Goal: Answer question/provide support

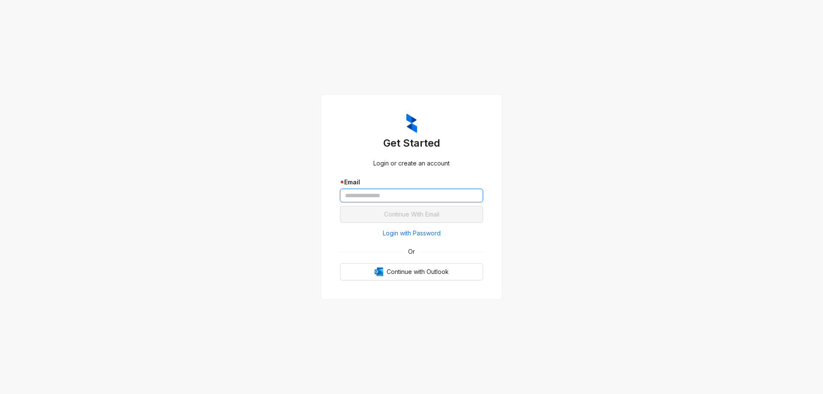
click at [404, 199] on input "text" at bounding box center [411, 196] width 143 height 14
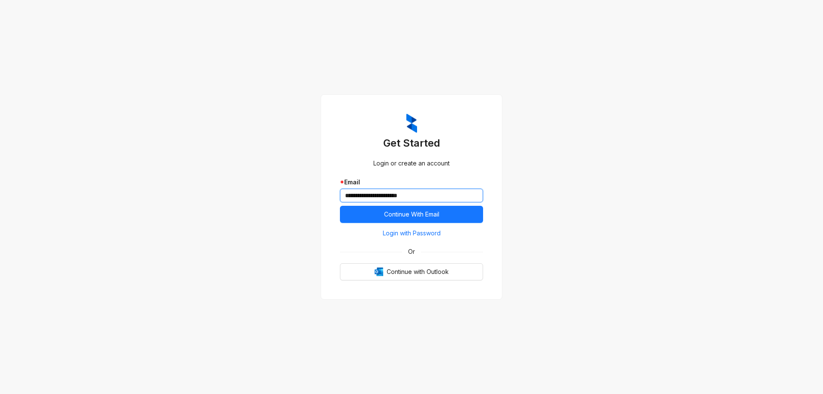
type input "**********"
click at [340, 206] on button "Continue With Email" at bounding box center [411, 214] width 143 height 17
click at [379, 214] on button "Continue With Email" at bounding box center [411, 214] width 143 height 17
drag, startPoint x: 430, startPoint y: 193, endPoint x: 315, endPoint y: 199, distance: 115.1
click at [315, 199] on div "**********" at bounding box center [411, 197] width 823 height 394
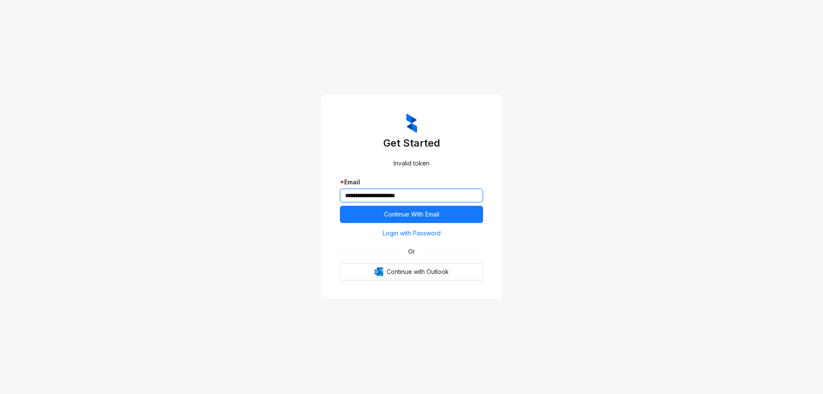
type input "**********"
click at [340, 206] on button "Continue With Email" at bounding box center [411, 214] width 143 height 17
click at [420, 231] on span "Login with Password" at bounding box center [412, 233] width 58 height 9
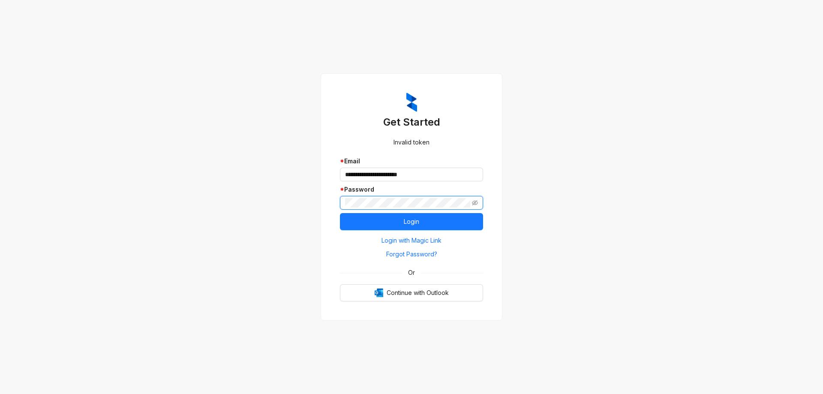
click at [340, 213] on button "Login" at bounding box center [411, 221] width 143 height 17
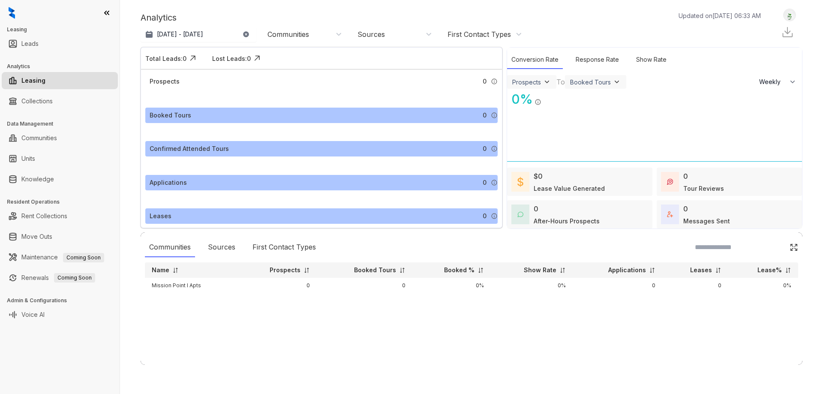
select select "******"
click at [47, 98] on link "Collections" at bounding box center [36, 101] width 31 height 17
click at [48, 101] on link "Collections" at bounding box center [36, 101] width 31 height 17
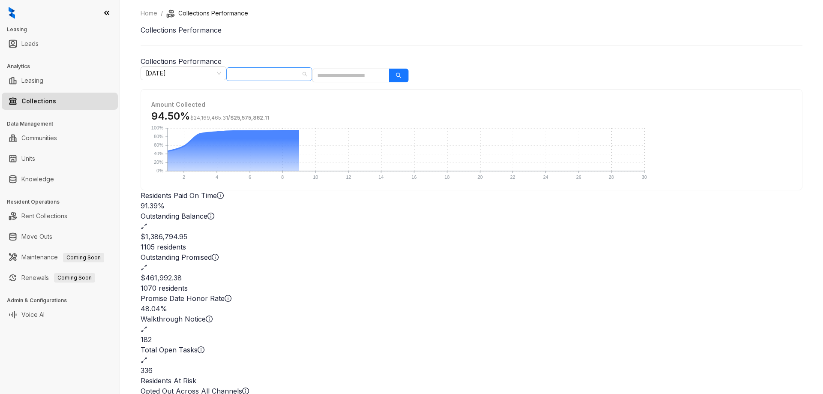
click at [302, 74] on div at bounding box center [264, 74] width 73 height 12
type input "*******"
click at [517, 99] on div "Mission Point I Apts" at bounding box center [509, 104] width 82 height 14
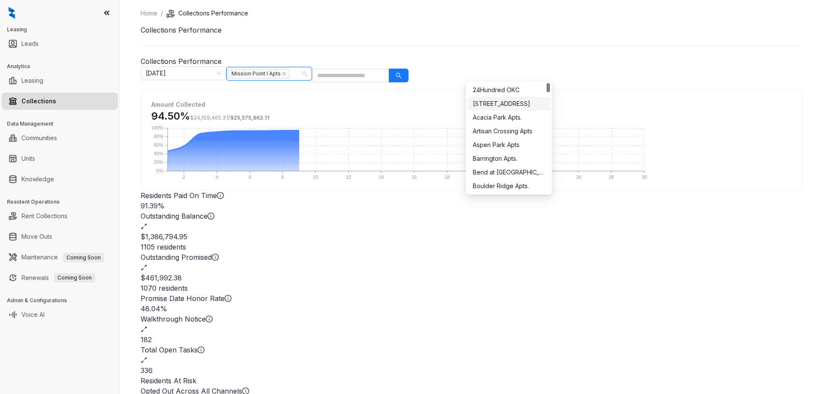
click at [598, 111] on div "94.50% $24,169,465.31 / $25,575,862.11" at bounding box center [471, 116] width 641 height 14
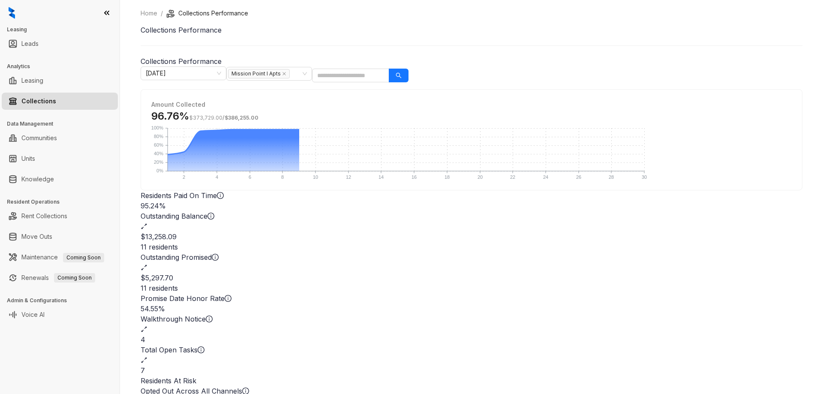
click at [367, 242] on div "11 residents" at bounding box center [472, 247] width 662 height 10
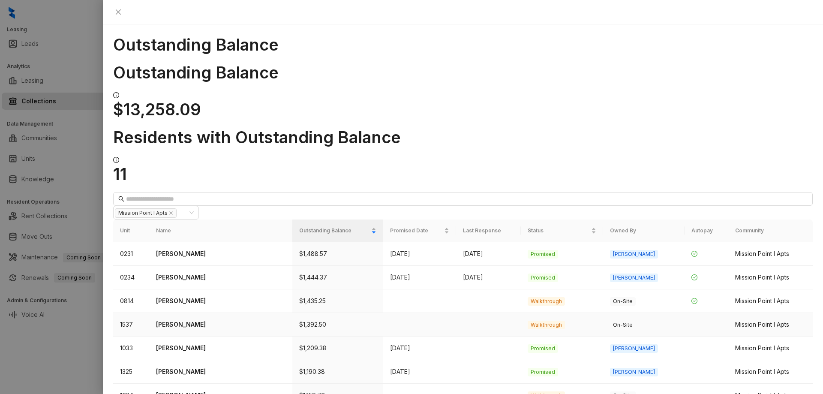
click at [189, 320] on p "[PERSON_NAME]" at bounding box center [221, 324] width 130 height 9
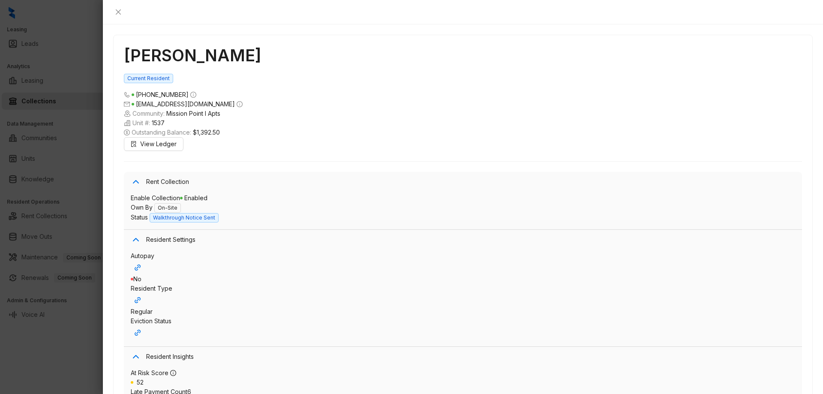
scroll to position [1732, 0]
type textarea "**********"
click at [787, 361] on span "SMS" at bounding box center [785, 357] width 14 height 9
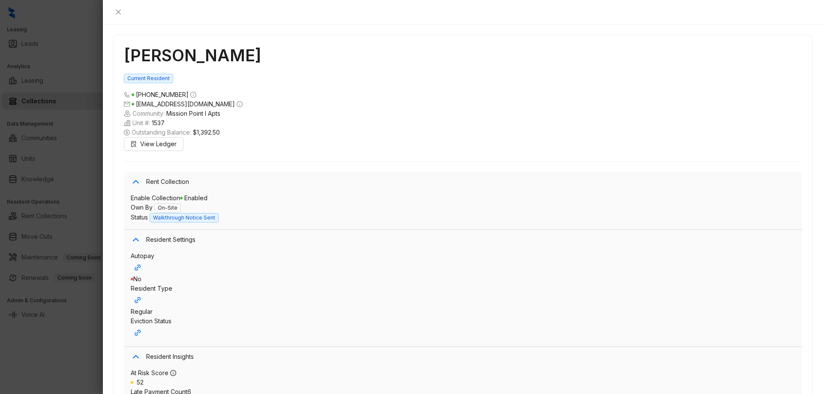
click at [159, 139] on span "View Ledger" at bounding box center [158, 143] width 36 height 9
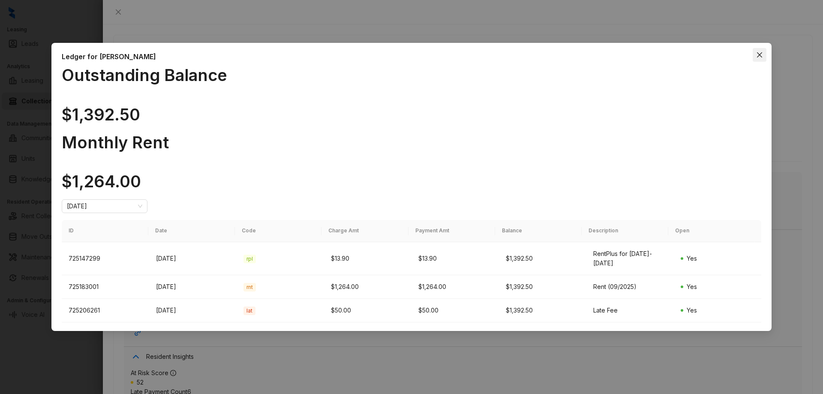
click at [757, 58] on icon "close" at bounding box center [760, 54] width 7 height 7
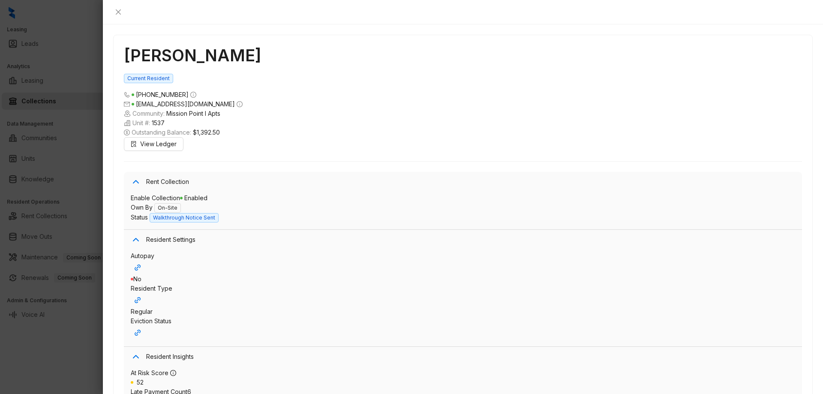
scroll to position [106, 0]
click at [754, 349] on span "Add Promise Date" at bounding box center [742, 347] width 51 height 7
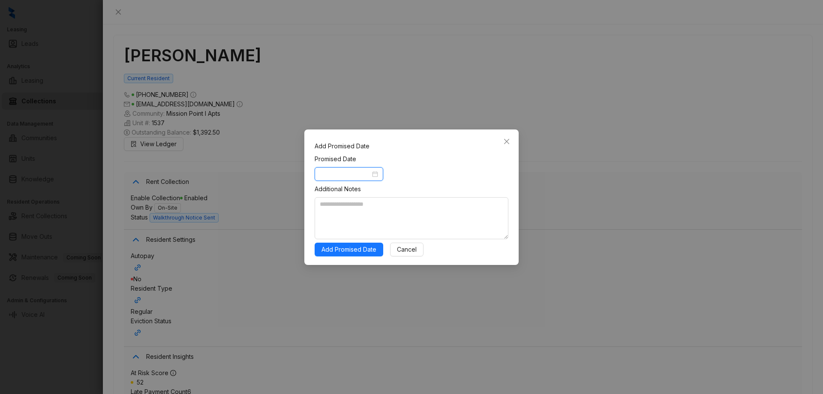
click at [358, 170] on input at bounding box center [345, 173] width 51 height 9
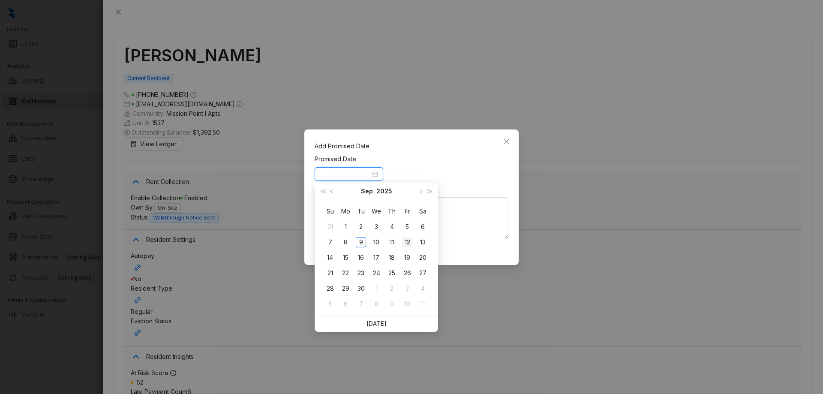
type input "**********"
click at [407, 242] on div "12" at bounding box center [407, 242] width 10 height 10
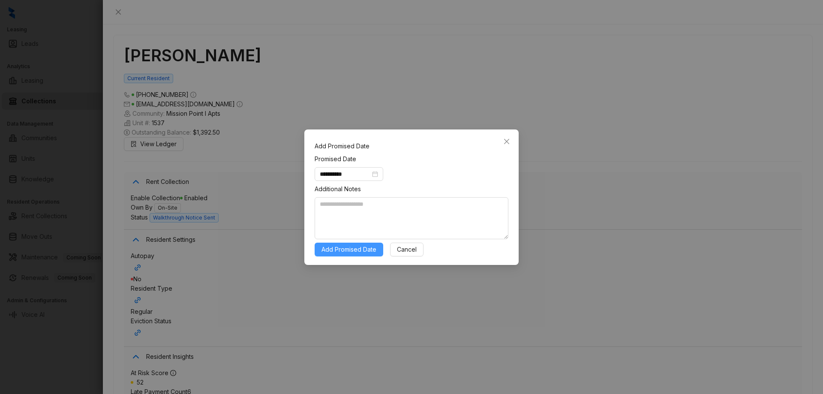
click at [362, 252] on span "Add Promised Date" at bounding box center [349, 249] width 55 height 9
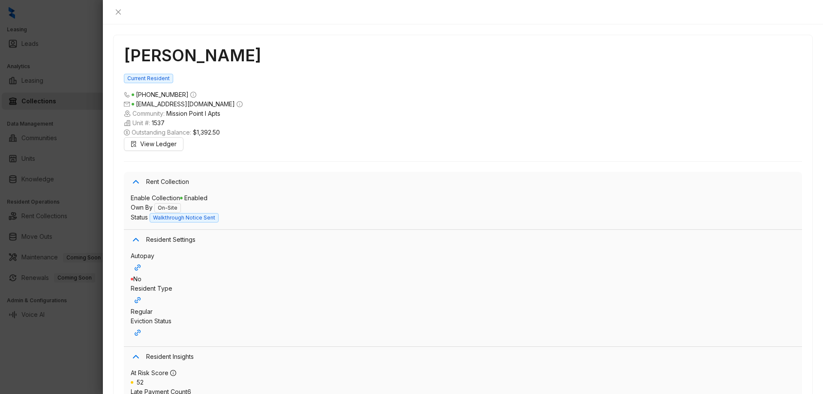
scroll to position [0, 0]
click at [124, 10] on button "Close" at bounding box center [118, 12] width 10 height 10
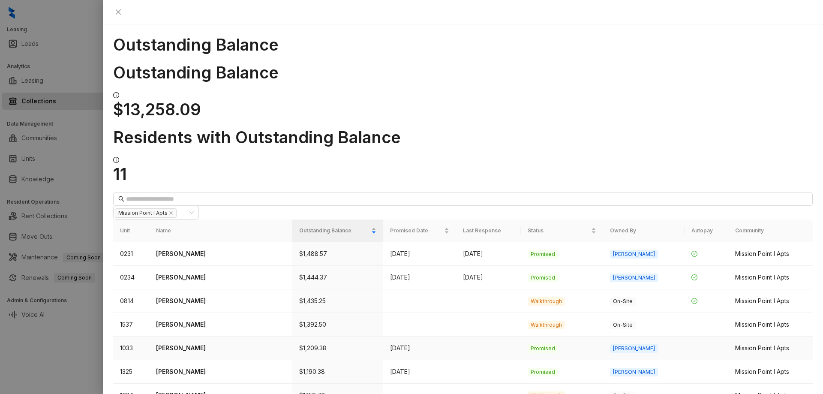
scroll to position [29, 0]
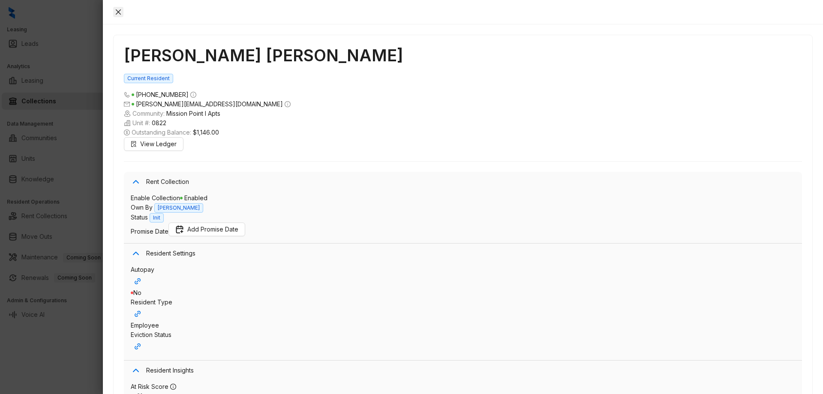
click at [122, 10] on icon "close" at bounding box center [118, 12] width 7 height 7
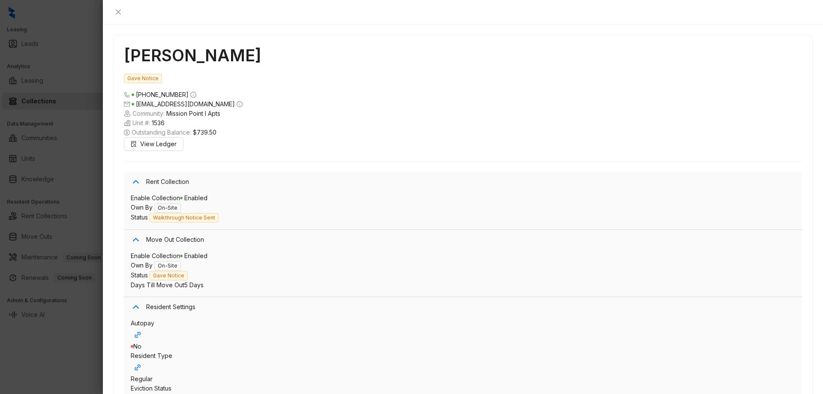
scroll to position [3639, 0]
click at [748, 346] on span "Add Promise Date" at bounding box center [742, 347] width 51 height 7
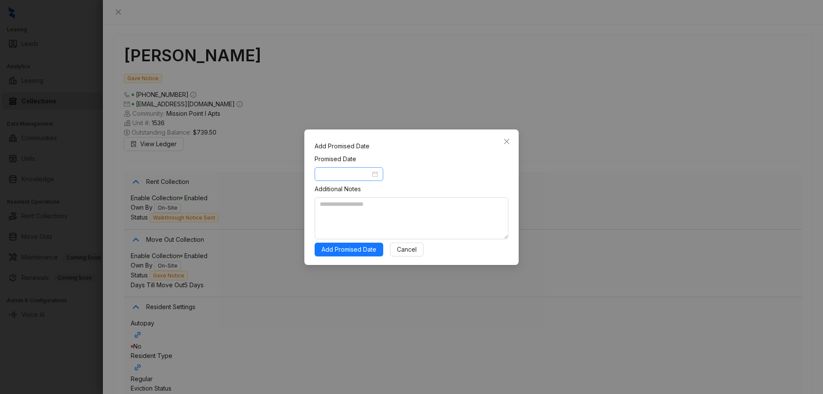
click at [375, 175] on div at bounding box center [349, 173] width 58 height 9
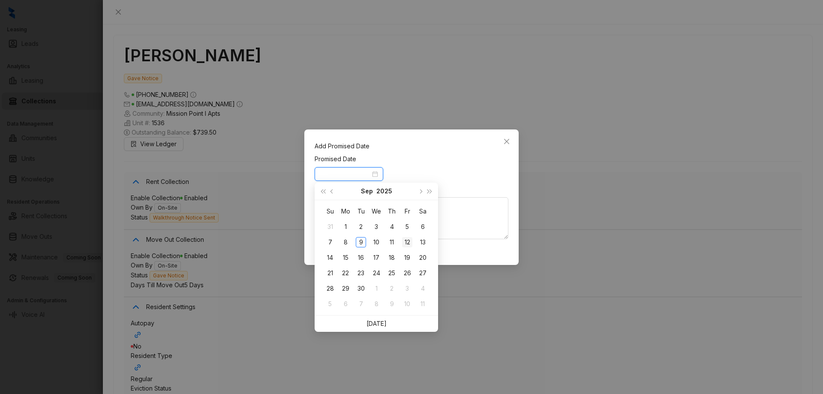
type input "**********"
click at [408, 245] on div "12" at bounding box center [407, 242] width 10 height 10
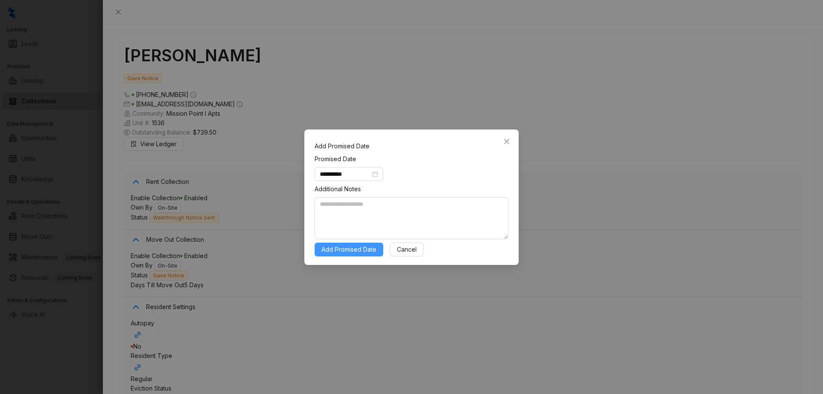
click at [368, 251] on span "Add Promised Date" at bounding box center [349, 249] width 55 height 9
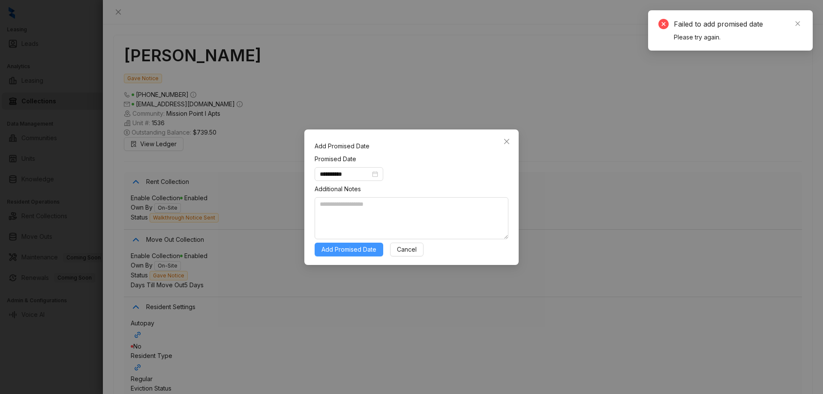
click at [355, 245] on span "Add Promised Date" at bounding box center [349, 249] width 55 height 9
click at [801, 23] on link "Close" at bounding box center [797, 23] width 9 height 9
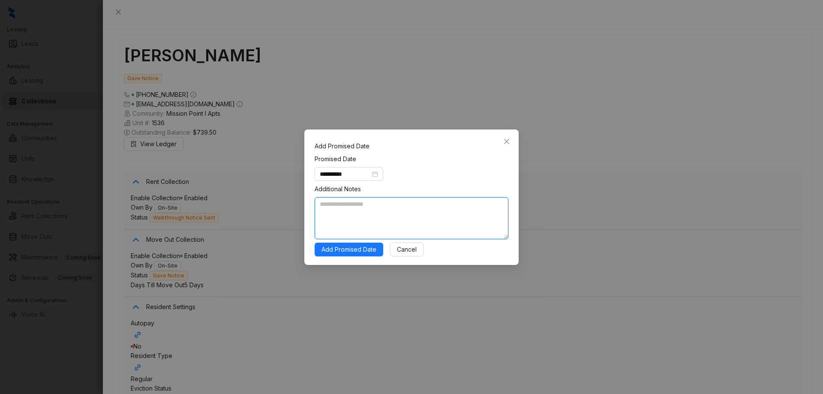
click at [371, 221] on textarea at bounding box center [412, 218] width 194 height 42
type textarea "**********"
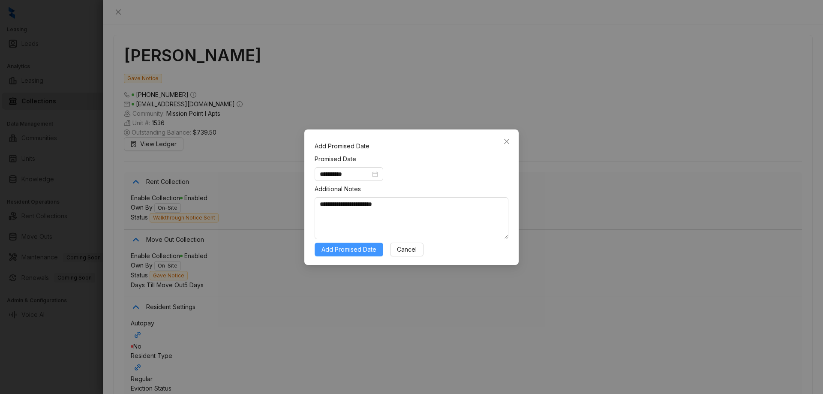
click at [337, 253] on span "Add Promised Date" at bounding box center [349, 249] width 55 height 9
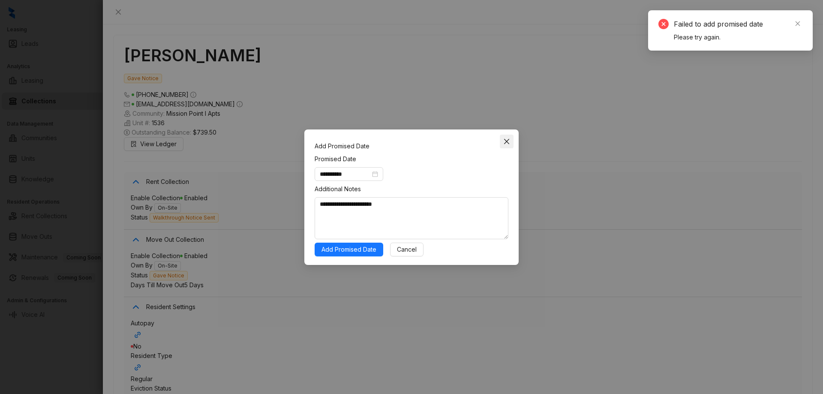
click at [510, 142] on icon "close" at bounding box center [507, 141] width 7 height 7
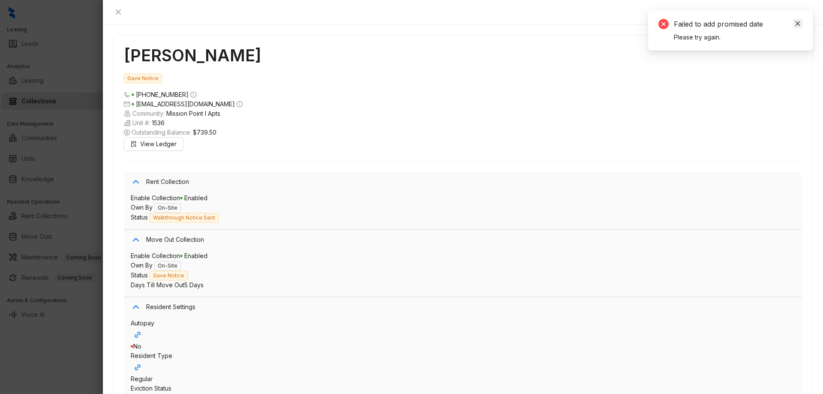
click at [801, 21] on icon "close" at bounding box center [798, 24] width 6 height 6
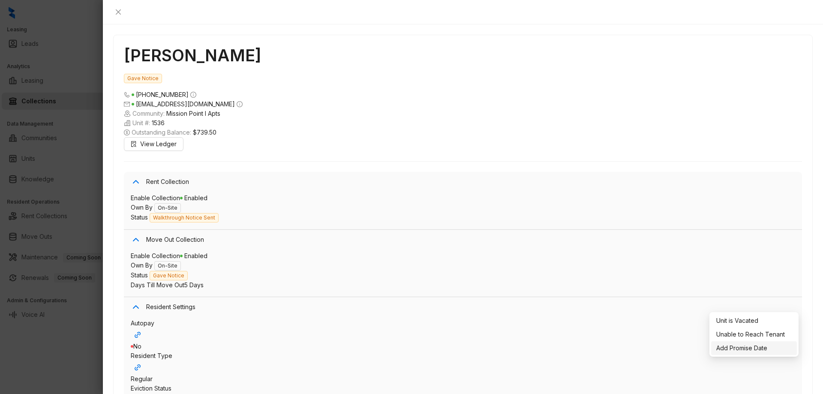
click at [747, 348] on span "Add Promise Date" at bounding box center [742, 347] width 51 height 7
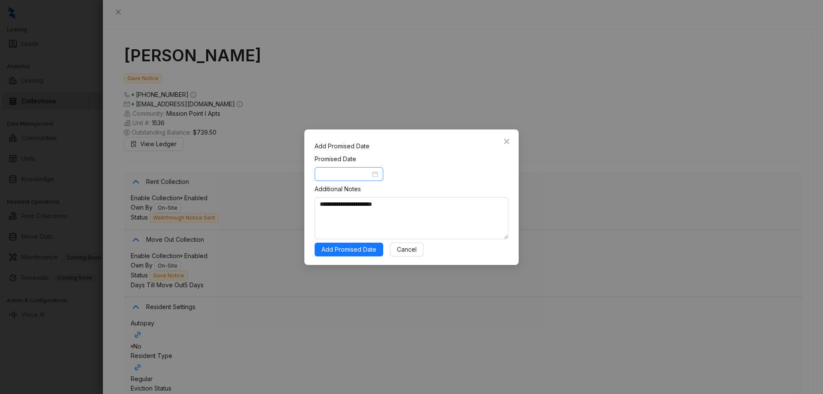
click at [377, 173] on div at bounding box center [349, 173] width 58 height 9
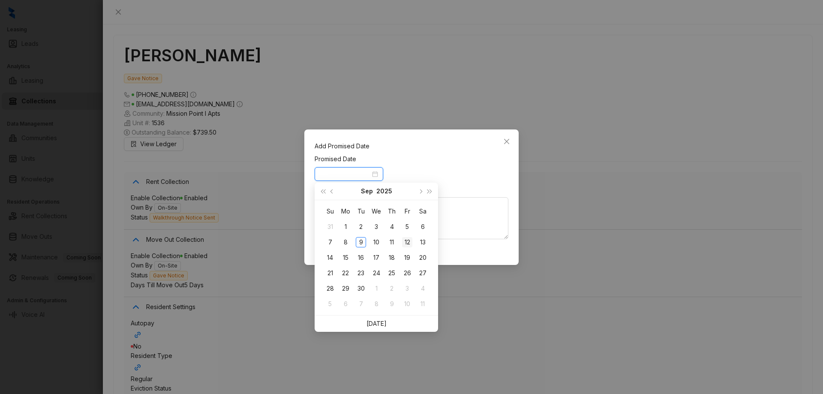
type input "**********"
click at [410, 241] on div "12" at bounding box center [407, 242] width 10 height 10
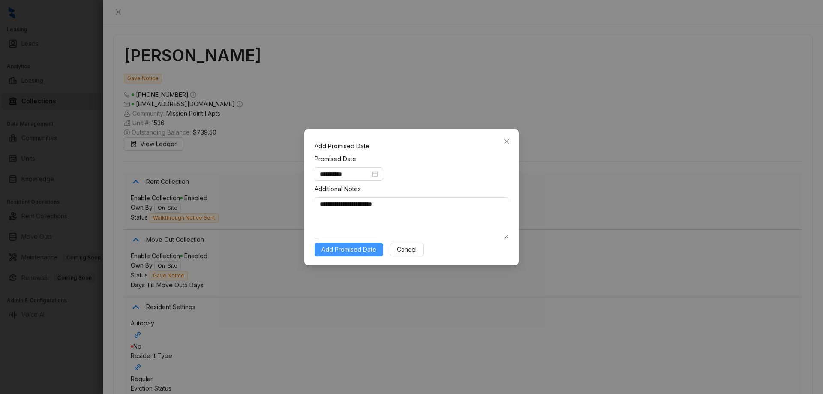
click at [356, 249] on span "Add Promised Date" at bounding box center [349, 249] width 55 height 9
click at [504, 142] on icon "close" at bounding box center [507, 141] width 7 height 7
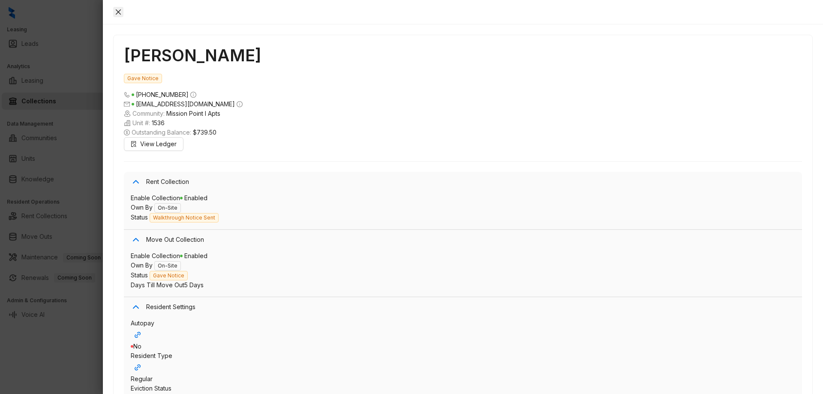
click at [121, 10] on icon "close" at bounding box center [118, 11] width 5 height 5
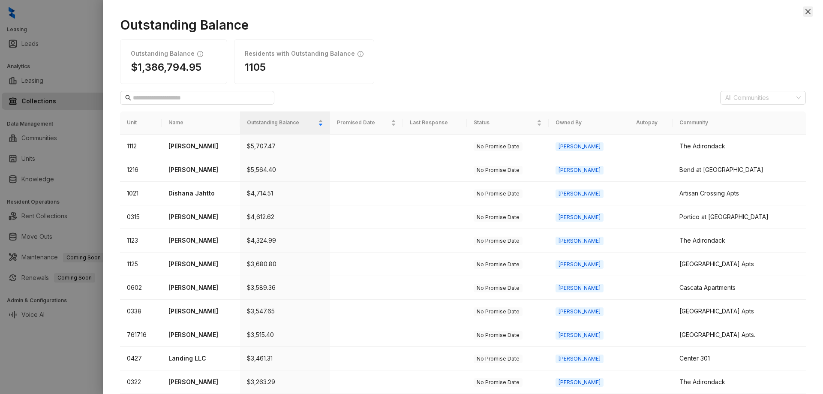
click at [807, 6] on button "Close" at bounding box center [808, 11] width 10 height 10
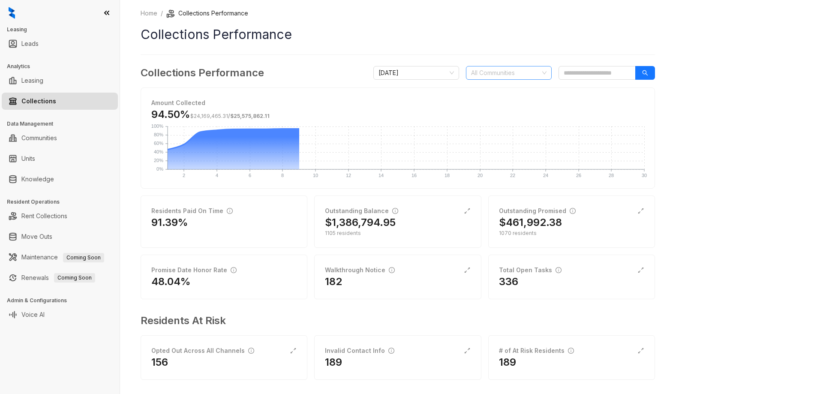
click at [500, 69] on div at bounding box center [504, 73] width 73 height 12
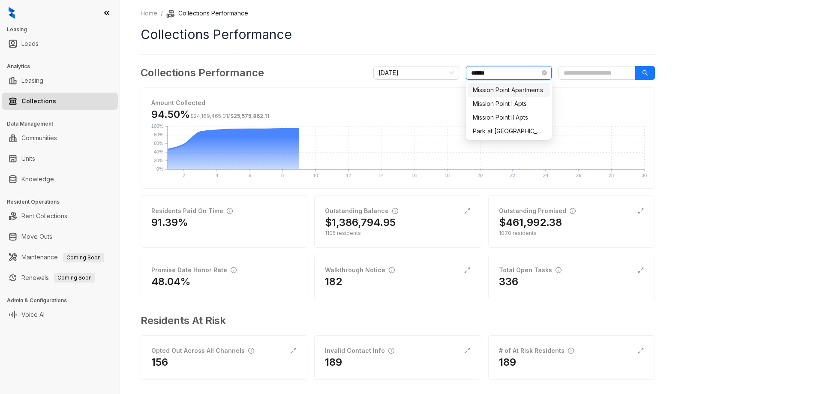
type input "*******"
click at [498, 106] on div "Mission Point I Apts" at bounding box center [509, 103] width 72 height 9
click at [629, 106] on span "Amount Collected" at bounding box center [397, 102] width 493 height 9
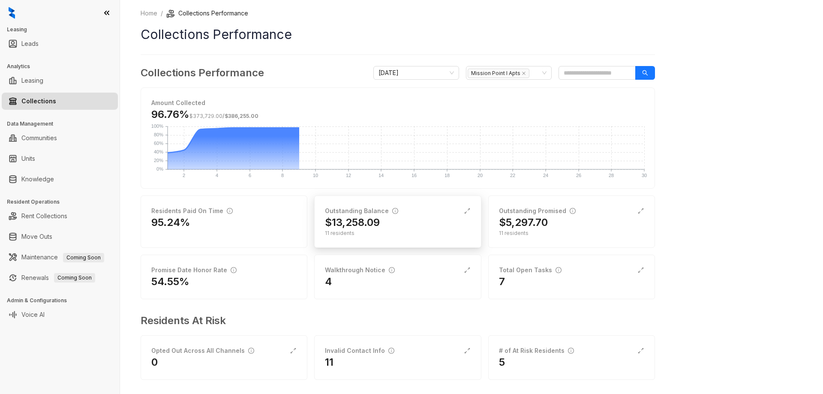
click at [359, 239] on div "Outstanding Balance $13,258.09 11 residents" at bounding box center [397, 222] width 167 height 52
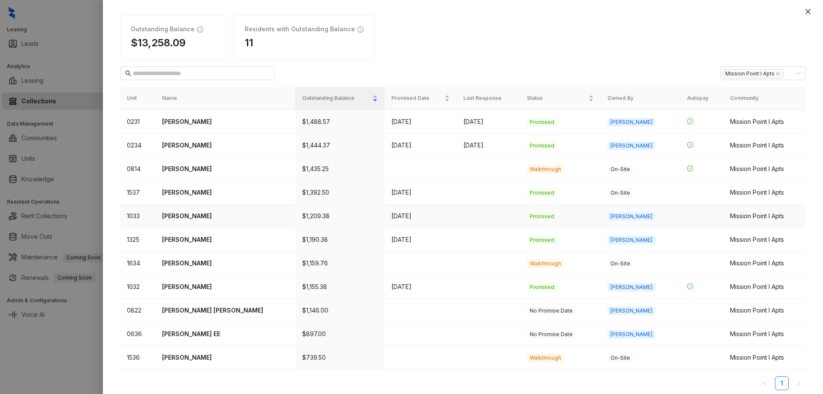
scroll to position [29, 0]
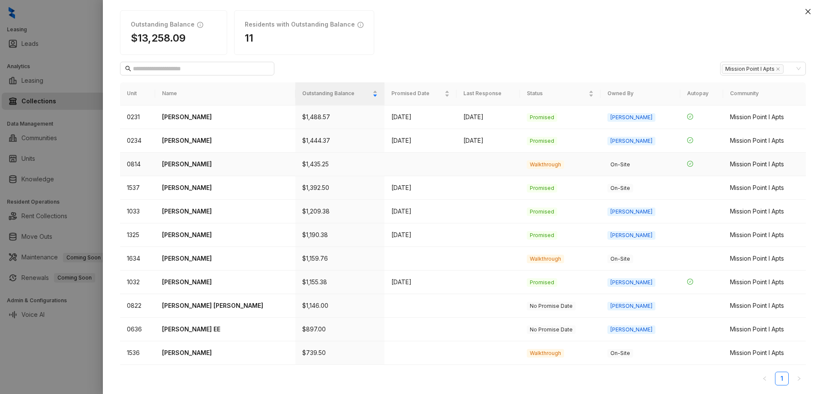
click at [187, 168] on p "[PERSON_NAME]" at bounding box center [225, 164] width 127 height 9
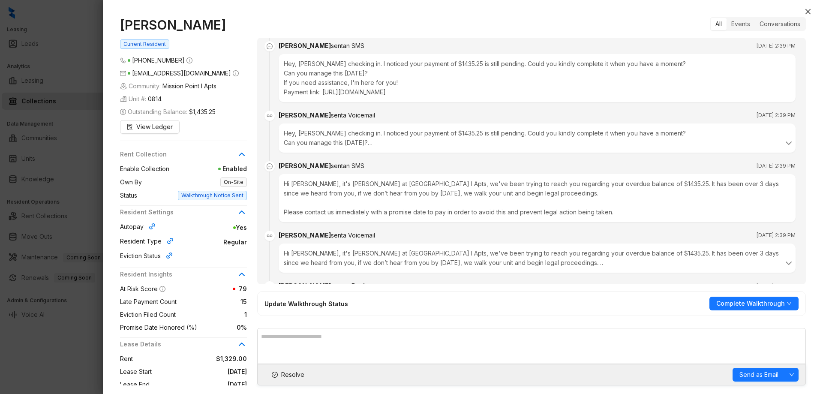
scroll to position [3088, 0]
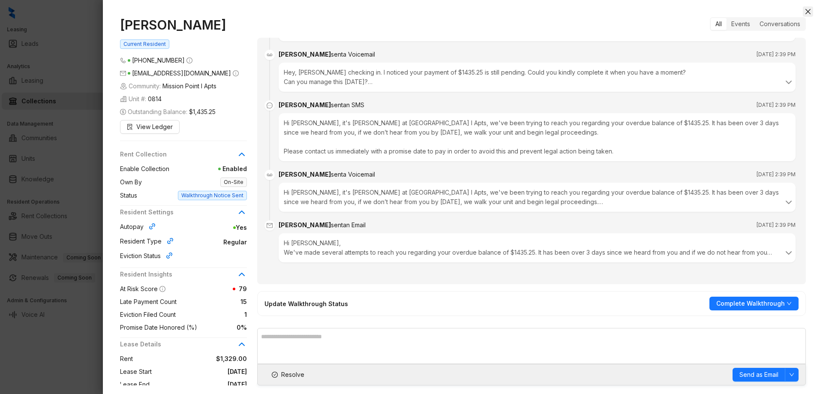
click at [808, 12] on icon "close" at bounding box center [808, 11] width 5 height 5
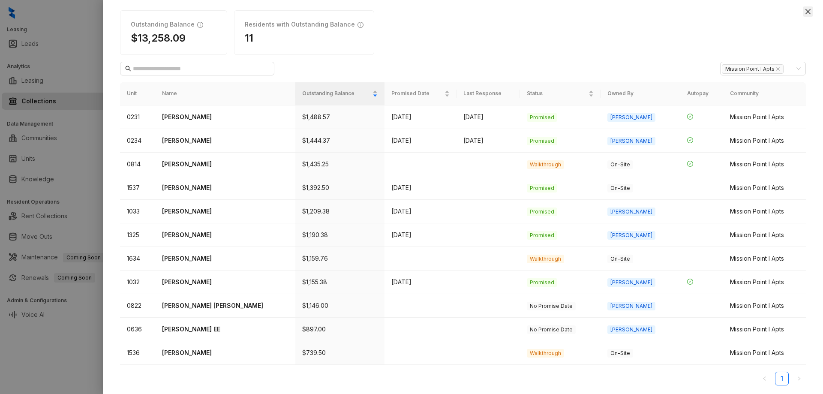
click at [809, 8] on icon "close" at bounding box center [808, 11] width 7 height 7
